Goal: Feedback & Contribution: Contribute content

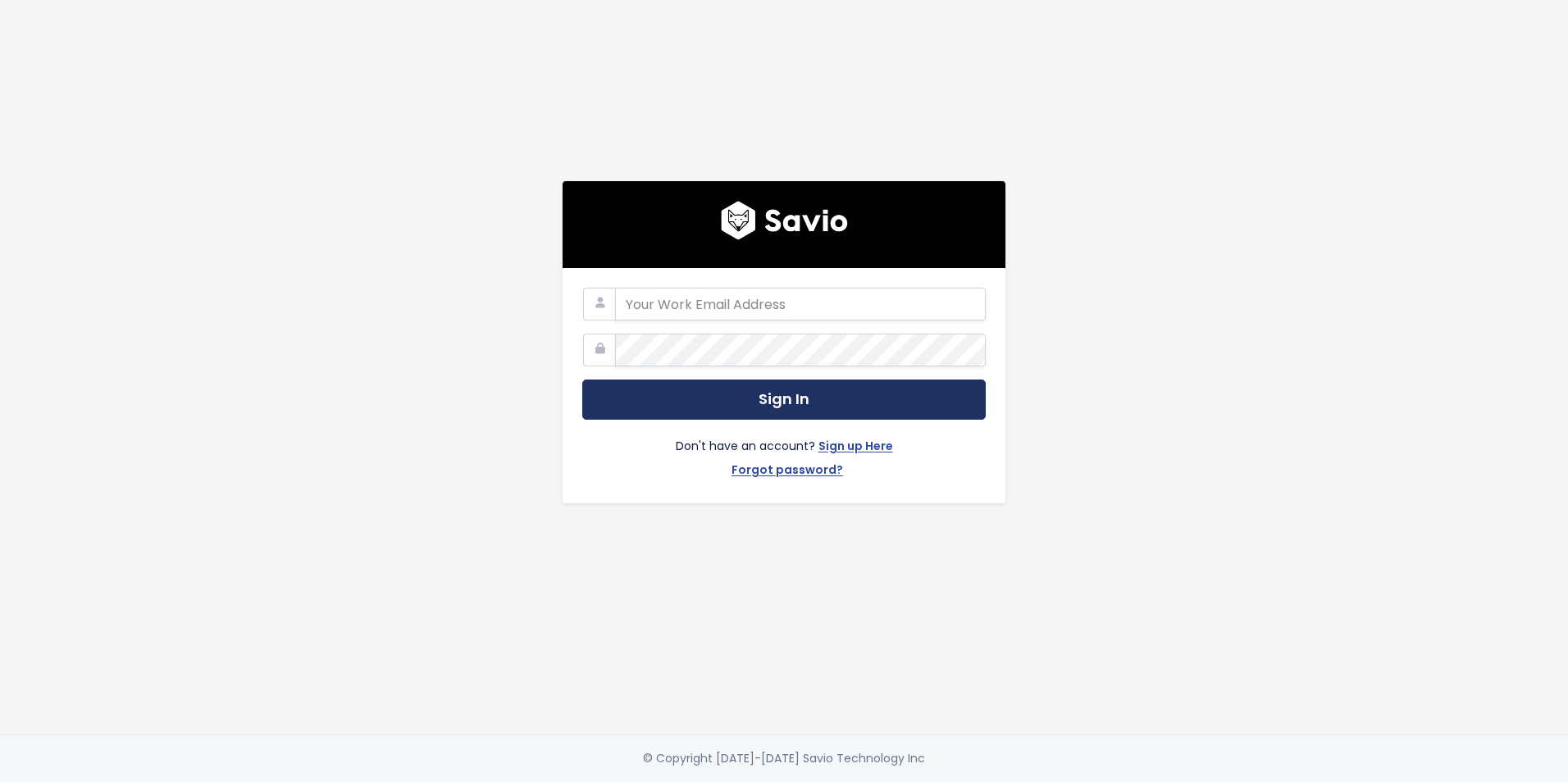
type input "[PERSON_NAME][EMAIL_ADDRESS][PERSON_NAME][DOMAIN_NAME]"
click at [742, 386] on button "Sign In" at bounding box center [784, 399] width 403 height 40
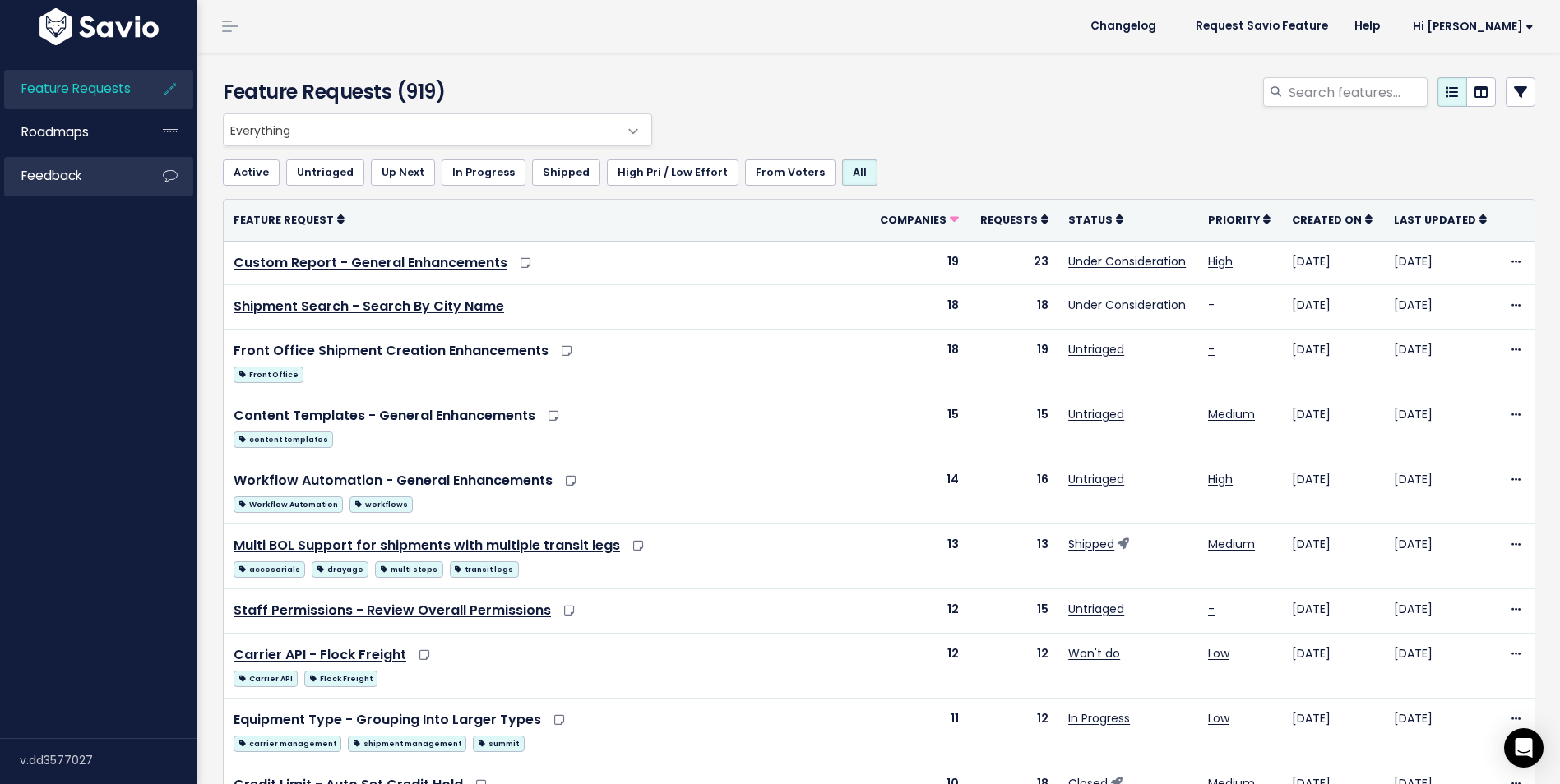
click at [98, 169] on link "Feedback" at bounding box center [71, 176] width 133 height 38
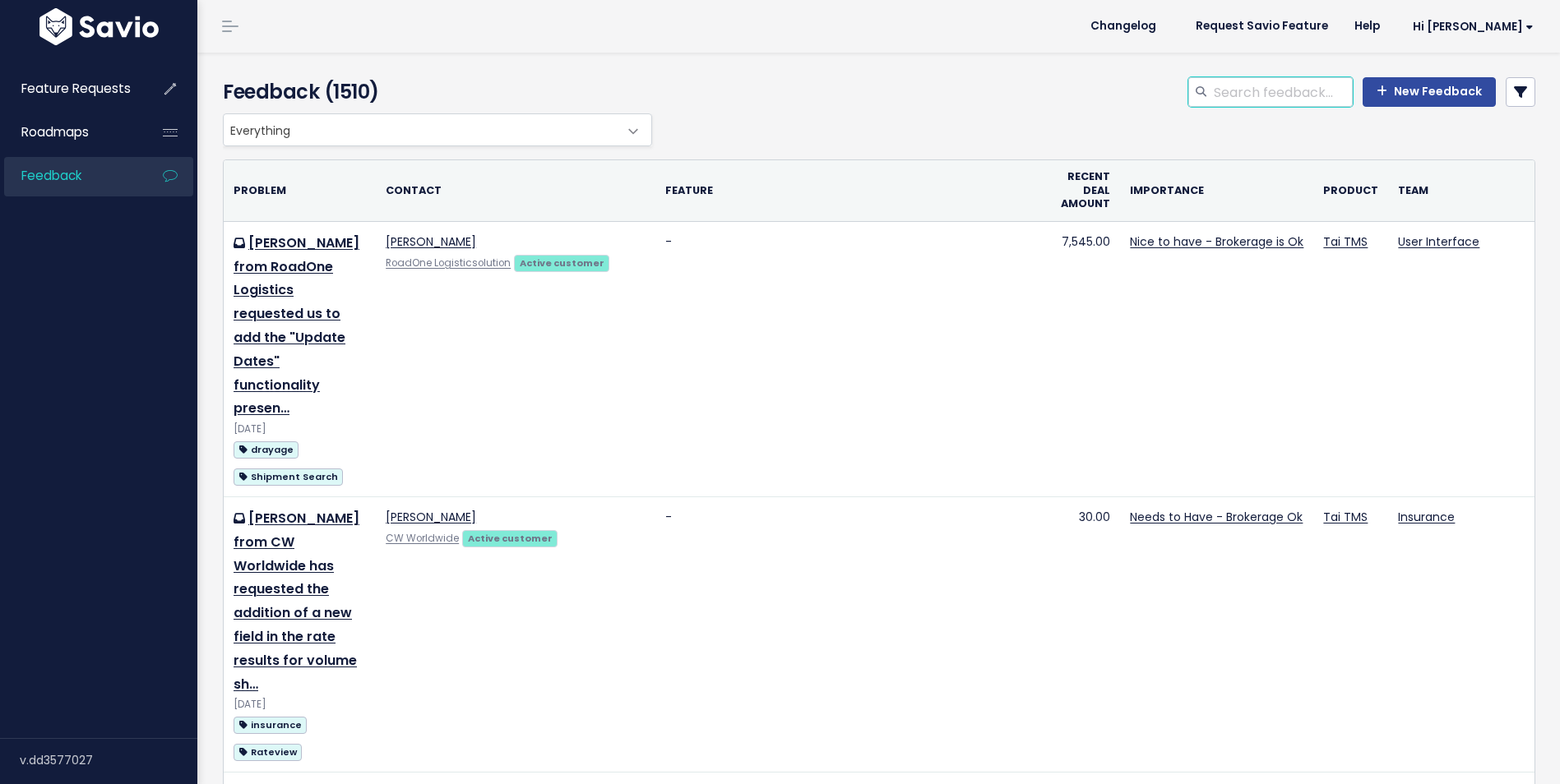
click at [1235, 89] on input "search" at bounding box center [1283, 92] width 141 height 30
type input "status of the log"
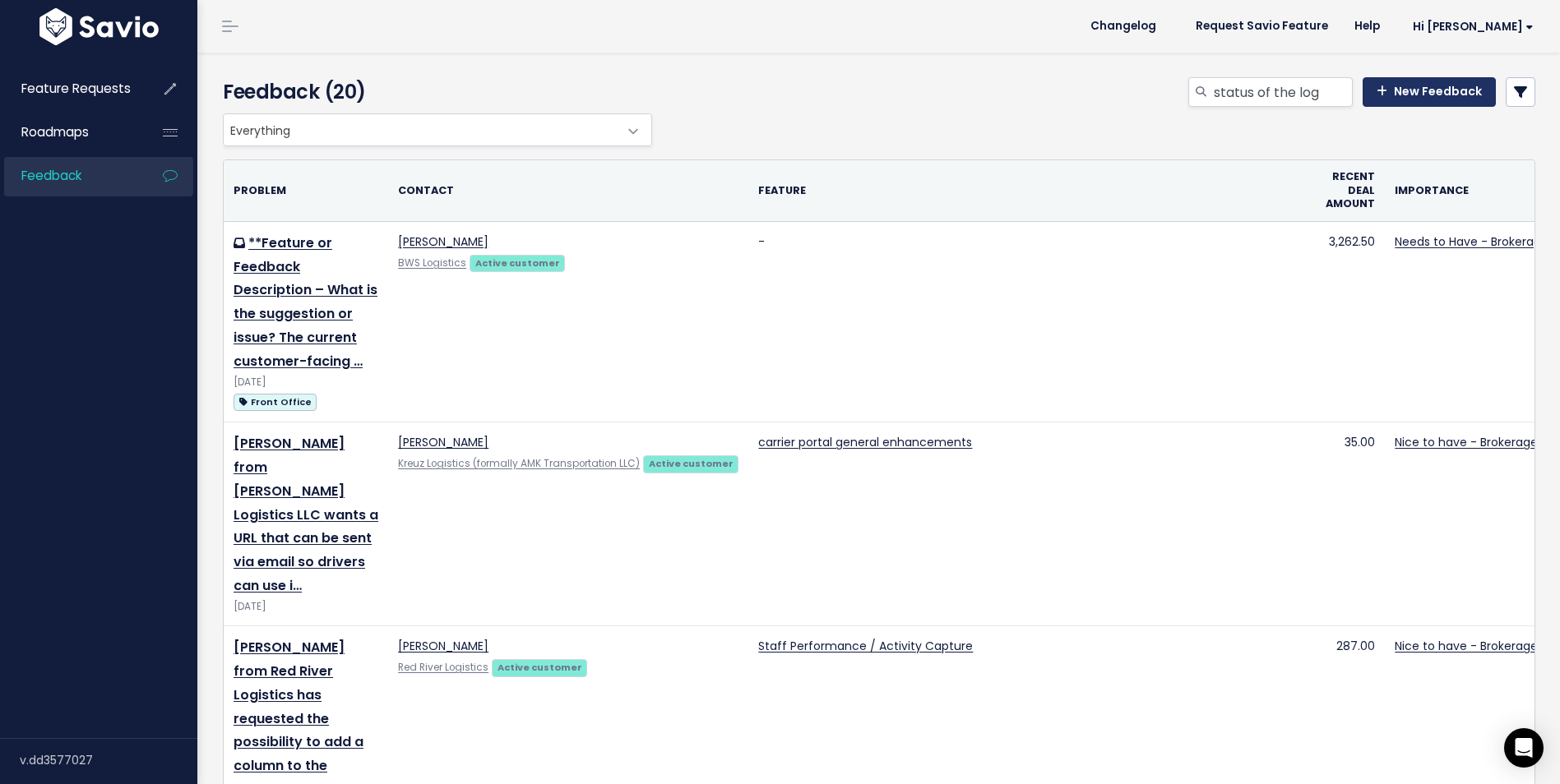
click at [1427, 92] on link "New Feedback" at bounding box center [1429, 92] width 133 height 30
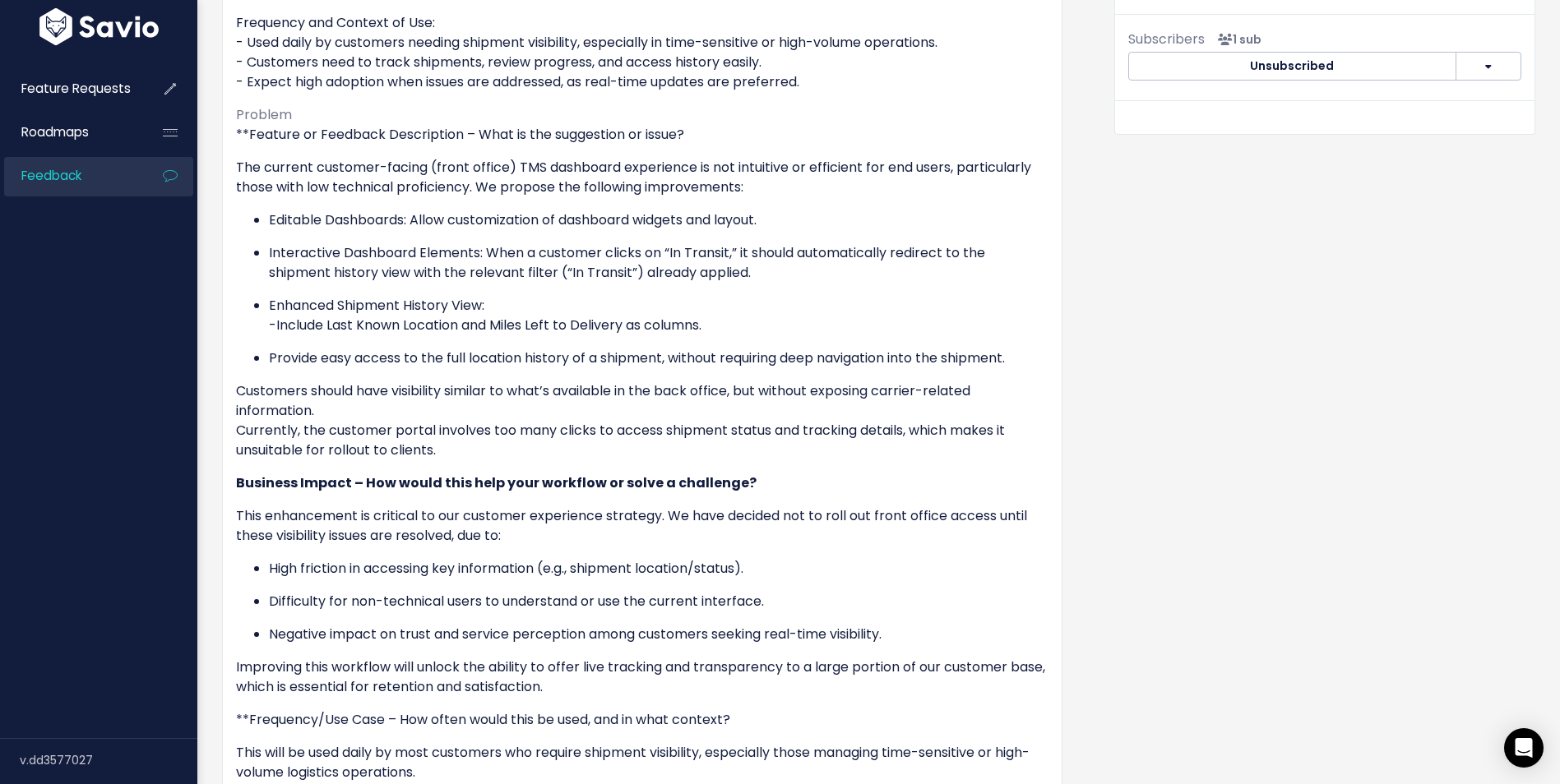
scroll to position [457, 0]
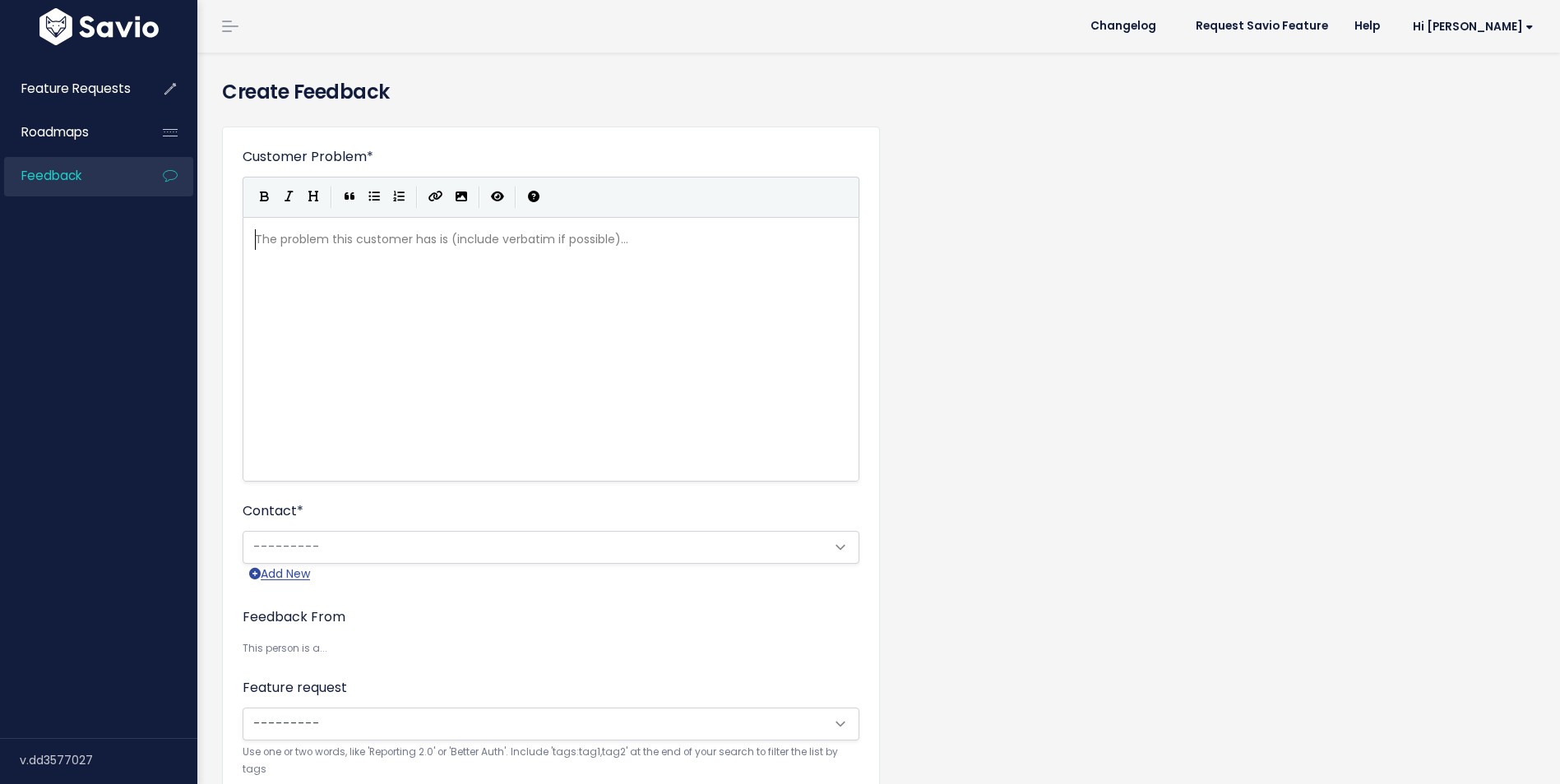
scroll to position [2, 0]
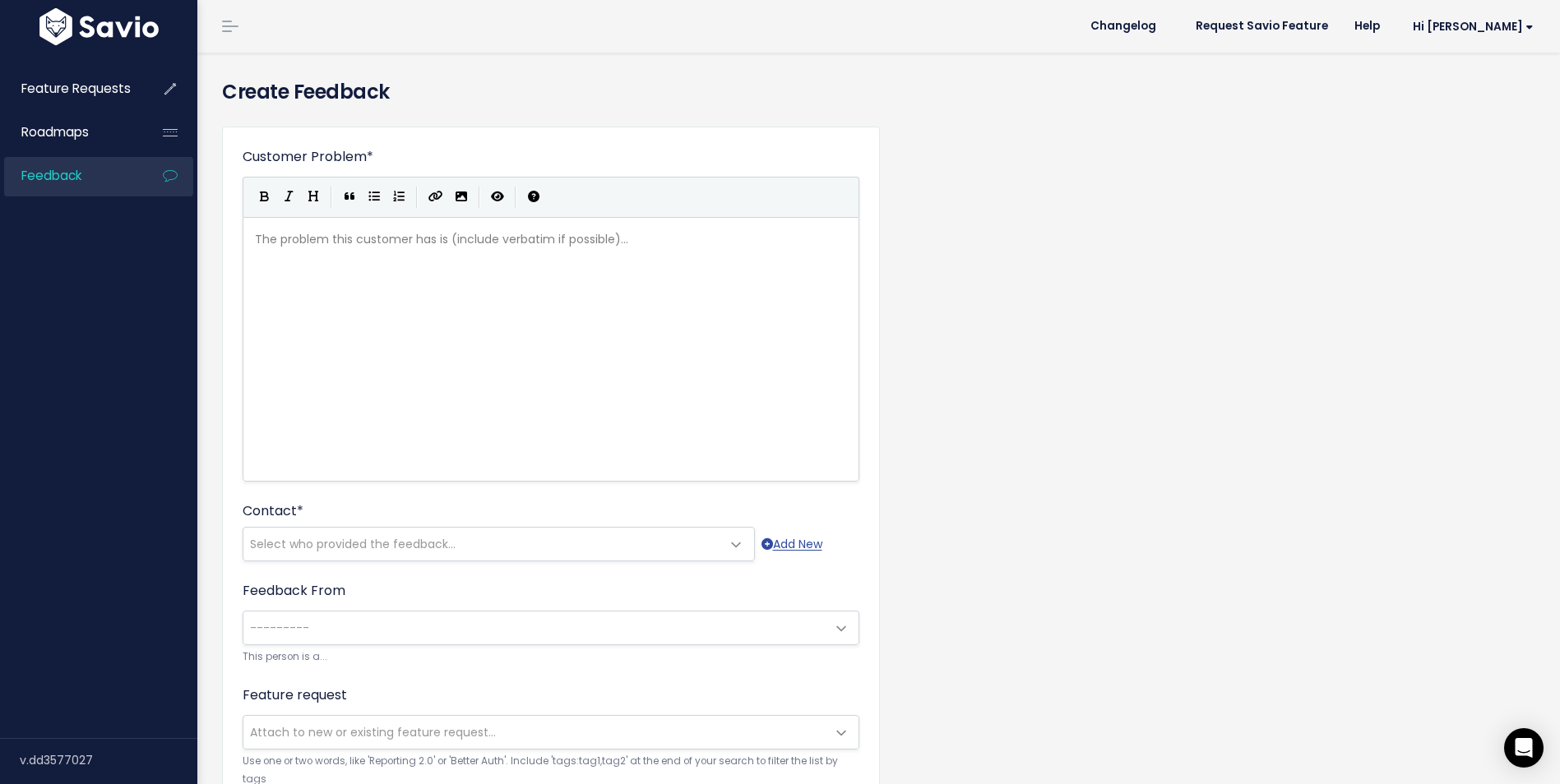
click at [382, 245] on pre "​" at bounding box center [557, 240] width 611 height 20
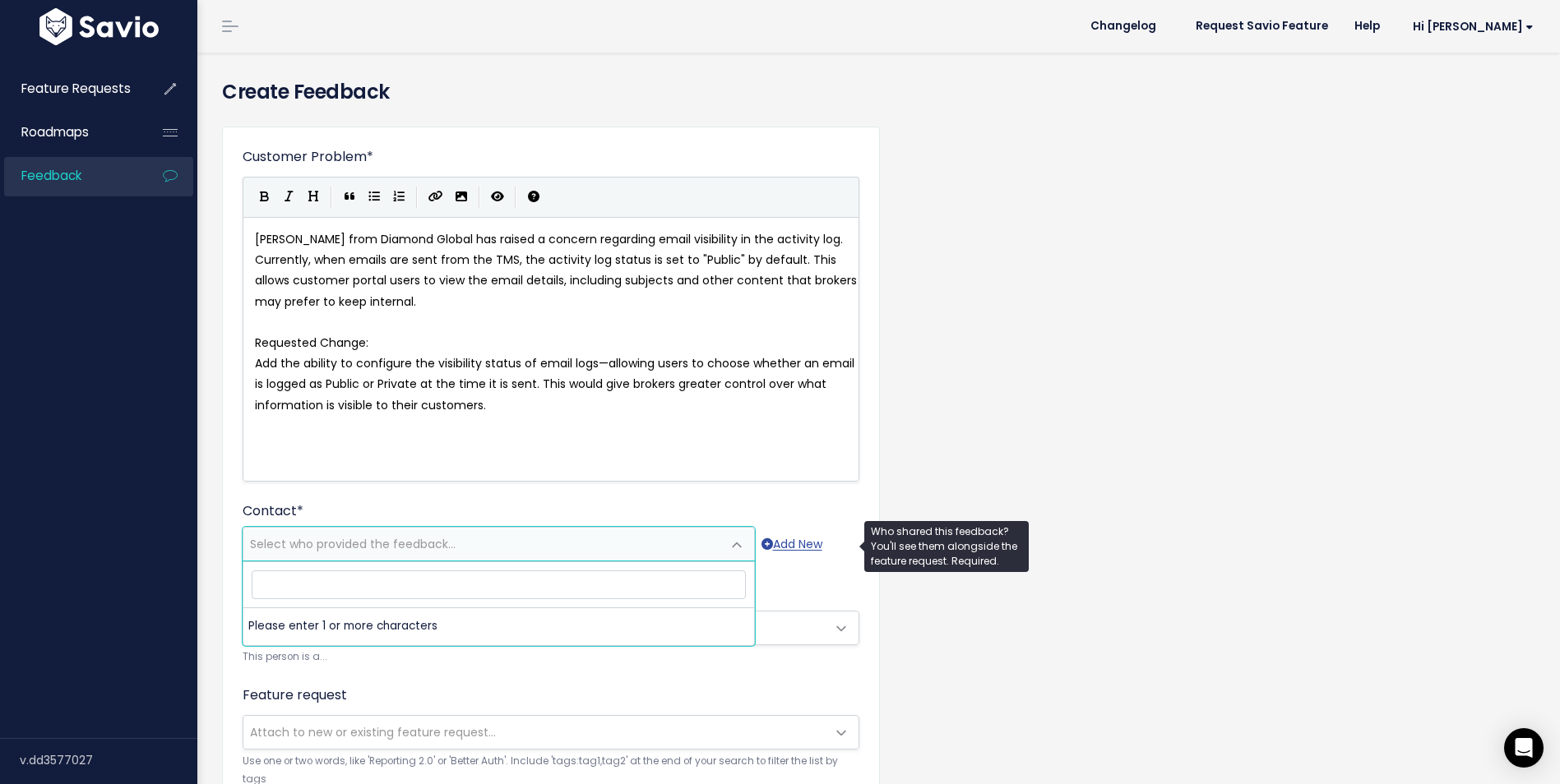
click at [312, 544] on span "Select who provided the feedback..." at bounding box center [353, 544] width 206 height 16
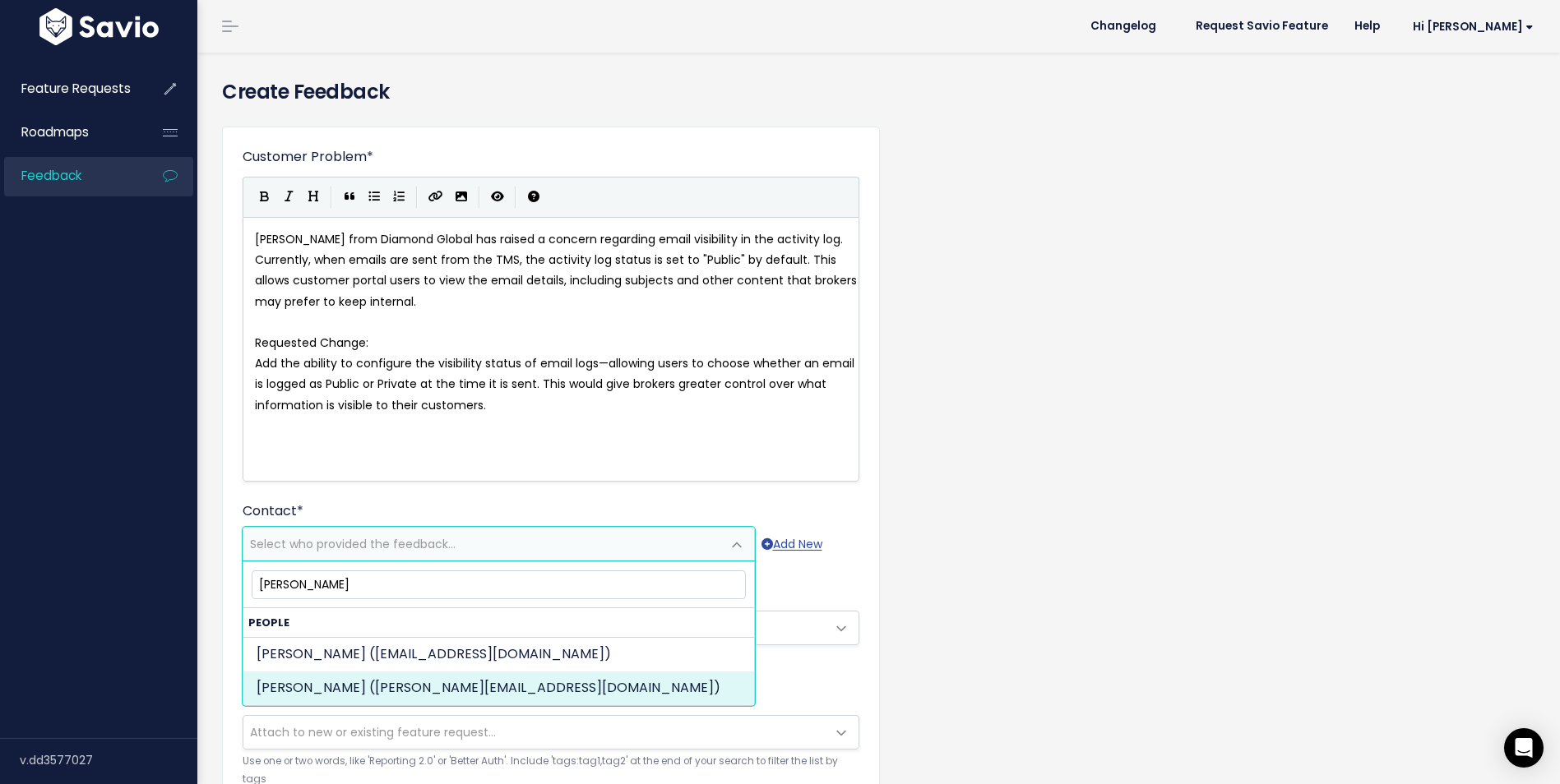
type input "sara diamond"
select select "ACTIVE"
select select "89812266"
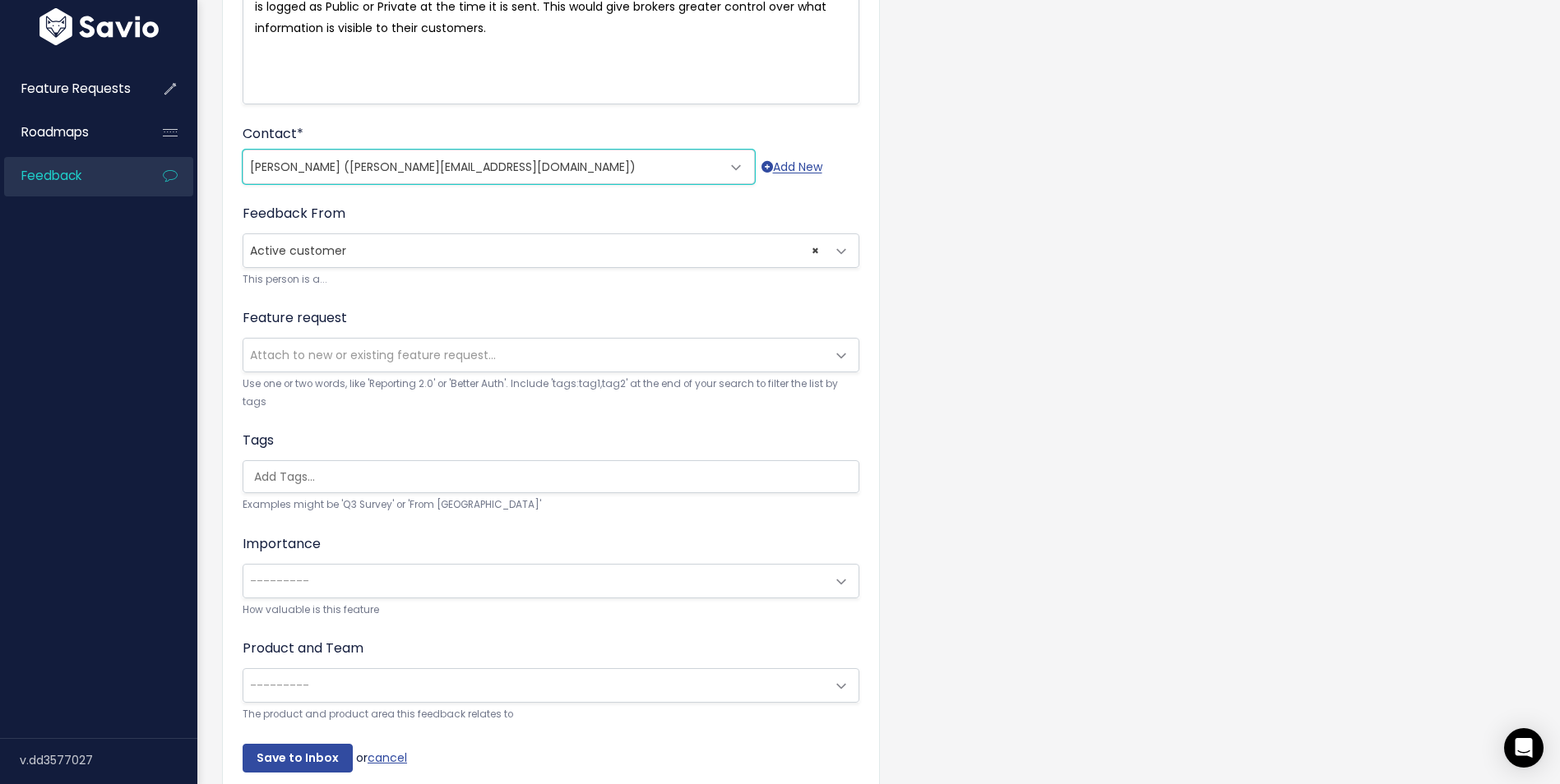
scroll to position [463, 0]
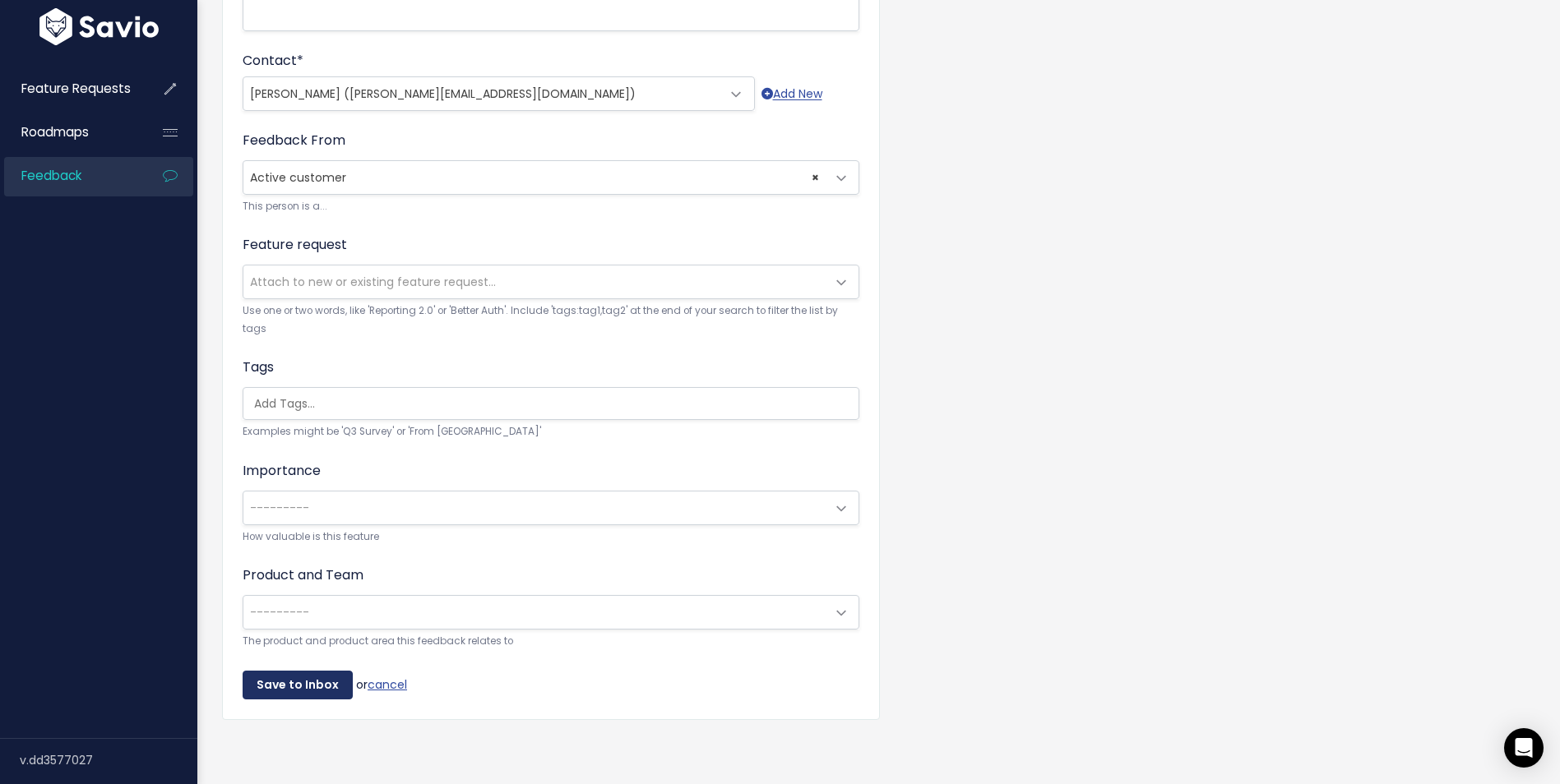
click at [290, 674] on input "Save to Inbox" at bounding box center [298, 685] width 110 height 30
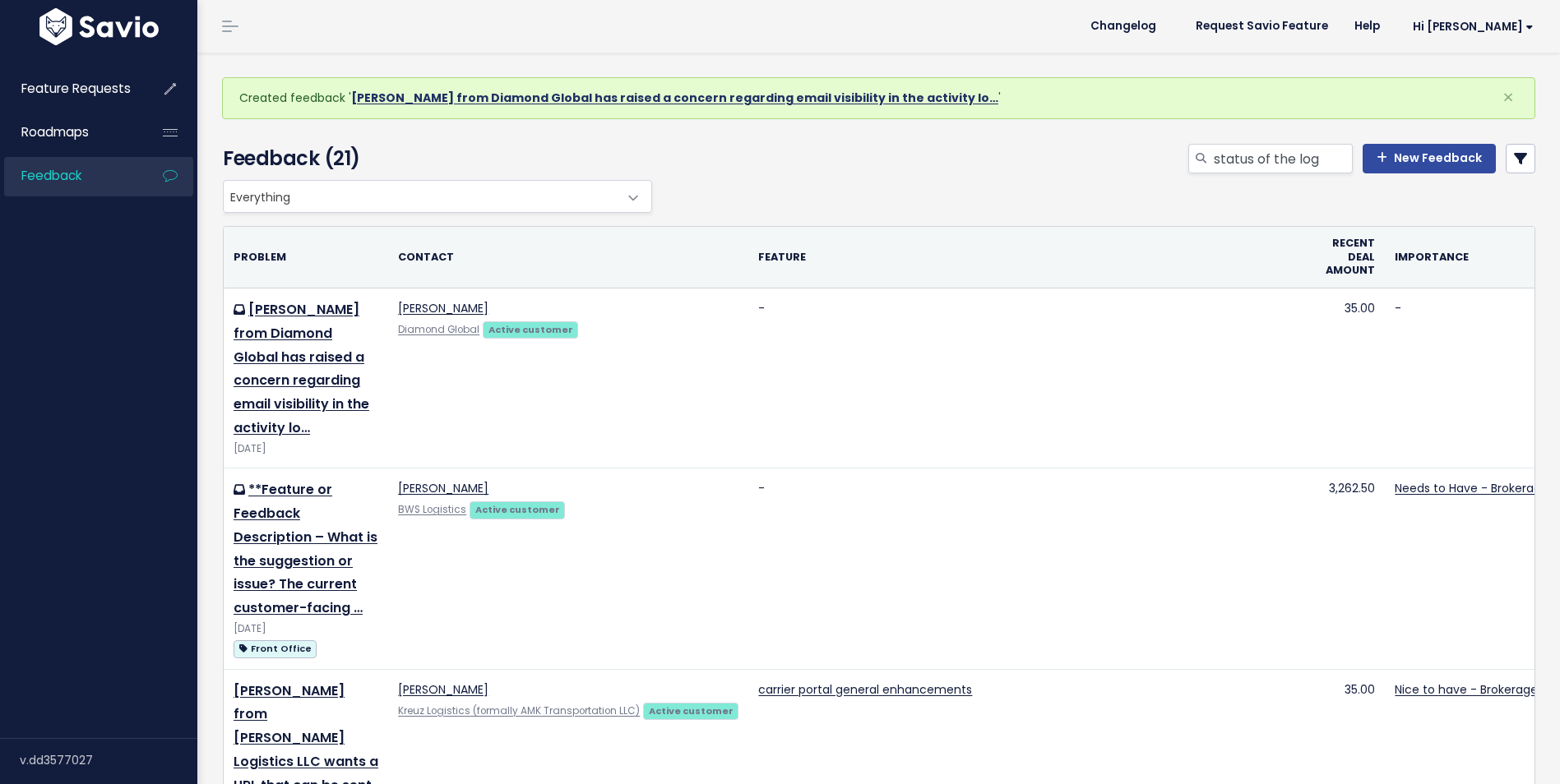
click at [533, 99] on link "[PERSON_NAME] from Diamond Global has raised a concern regarding email visibili…" at bounding box center [675, 98] width 647 height 16
